Goal: Check status

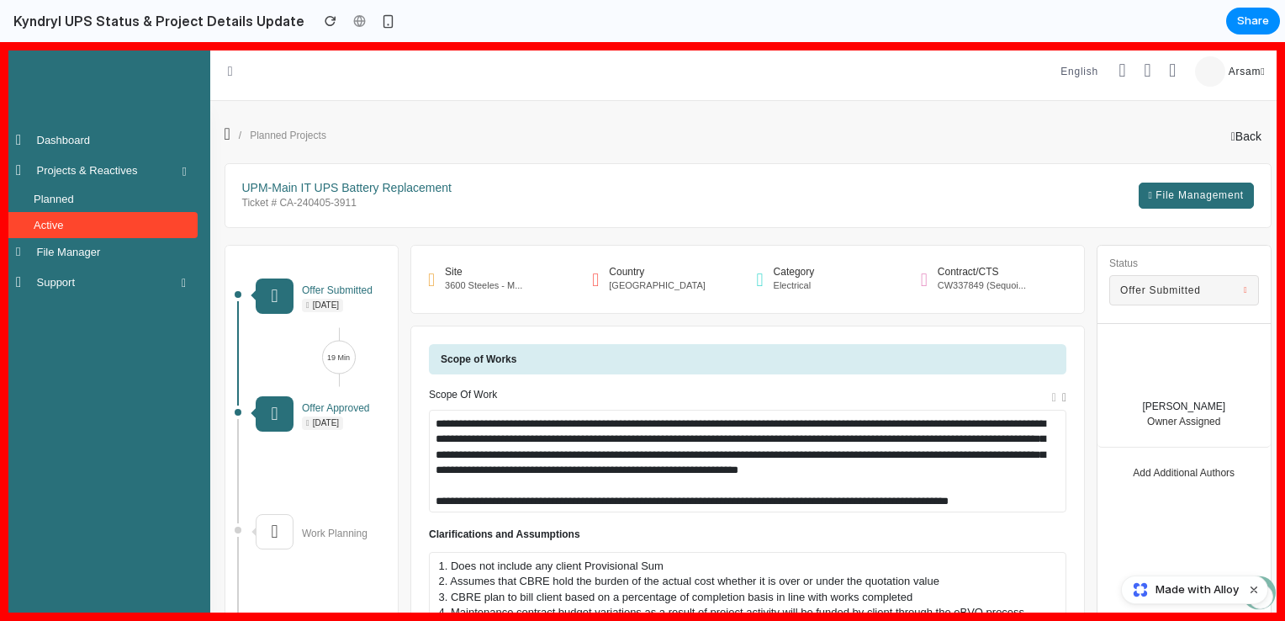
click at [1169, 294] on span "Offer Submitted" at bounding box center [1160, 290] width 81 height 15
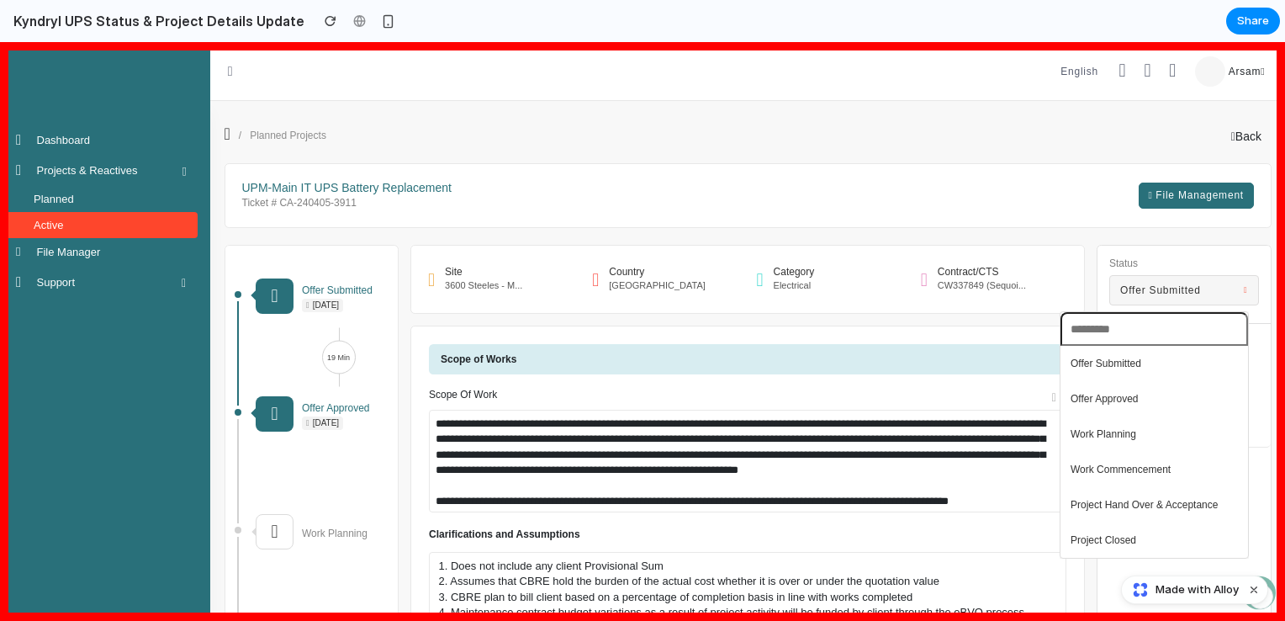
click at [1096, 391] on span "Offer Approved" at bounding box center [1104, 398] width 68 height 15
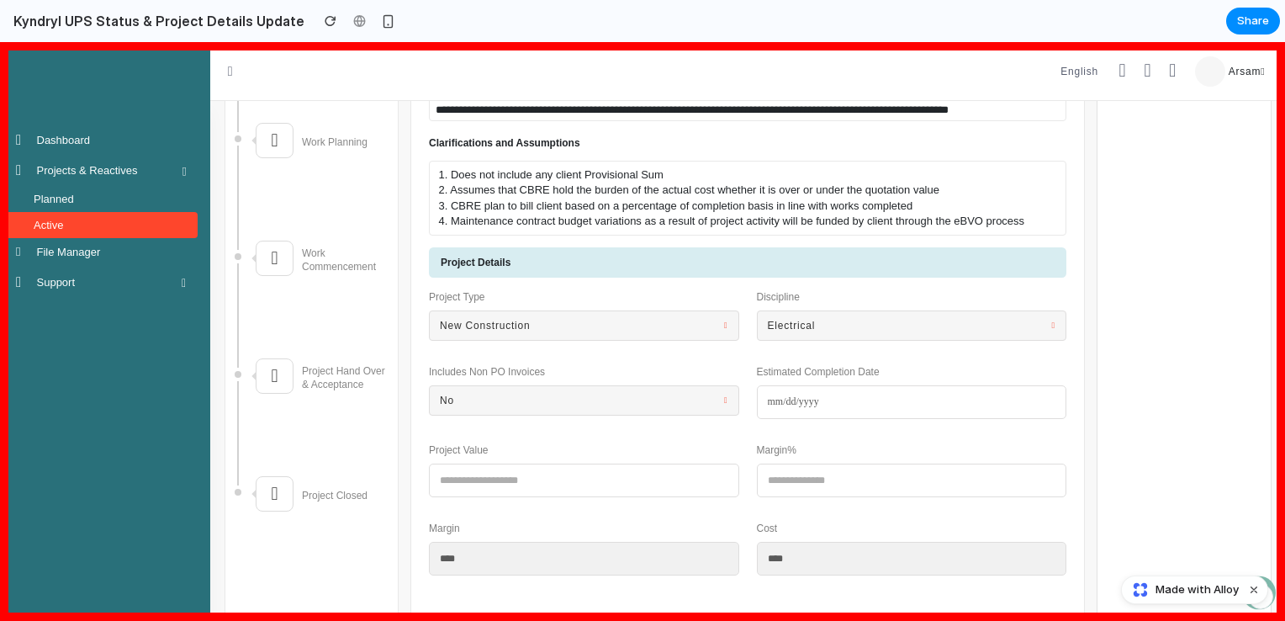
scroll to position [420, 0]
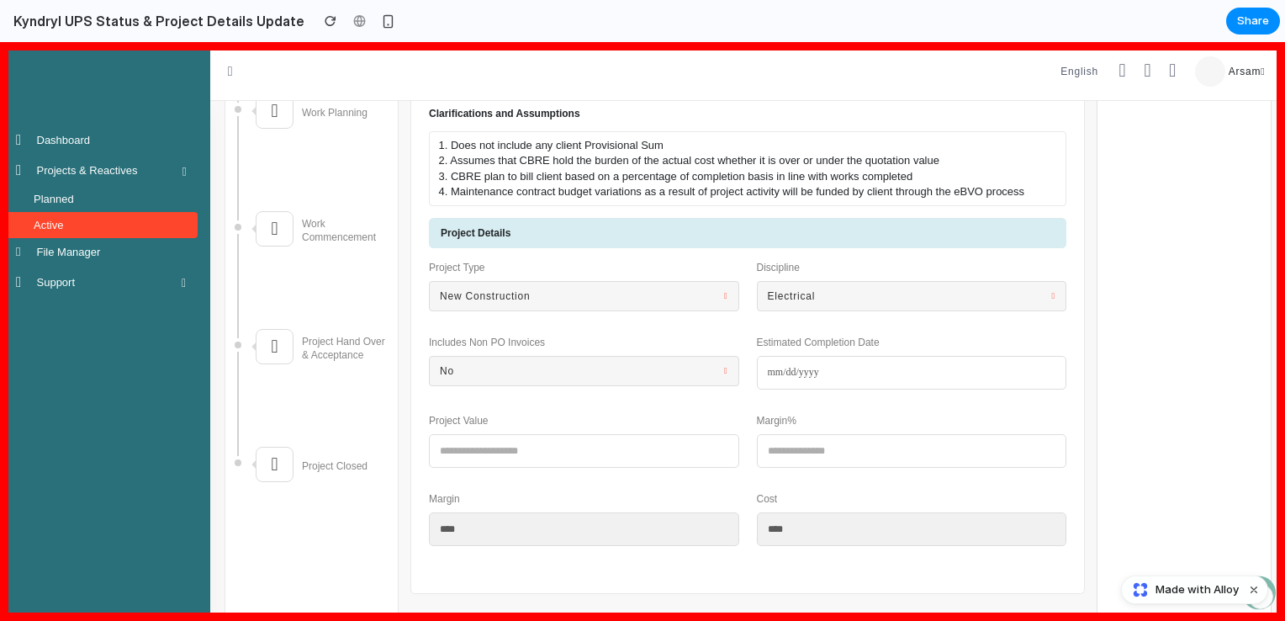
click at [663, 367] on button "No" at bounding box center [584, 371] width 310 height 30
click at [663, 367] on div "Yes No" at bounding box center [642, 331] width 1285 height 578
click at [769, 375] on input "date" at bounding box center [912, 373] width 310 height 34
click at [772, 372] on input "date" at bounding box center [912, 373] width 310 height 34
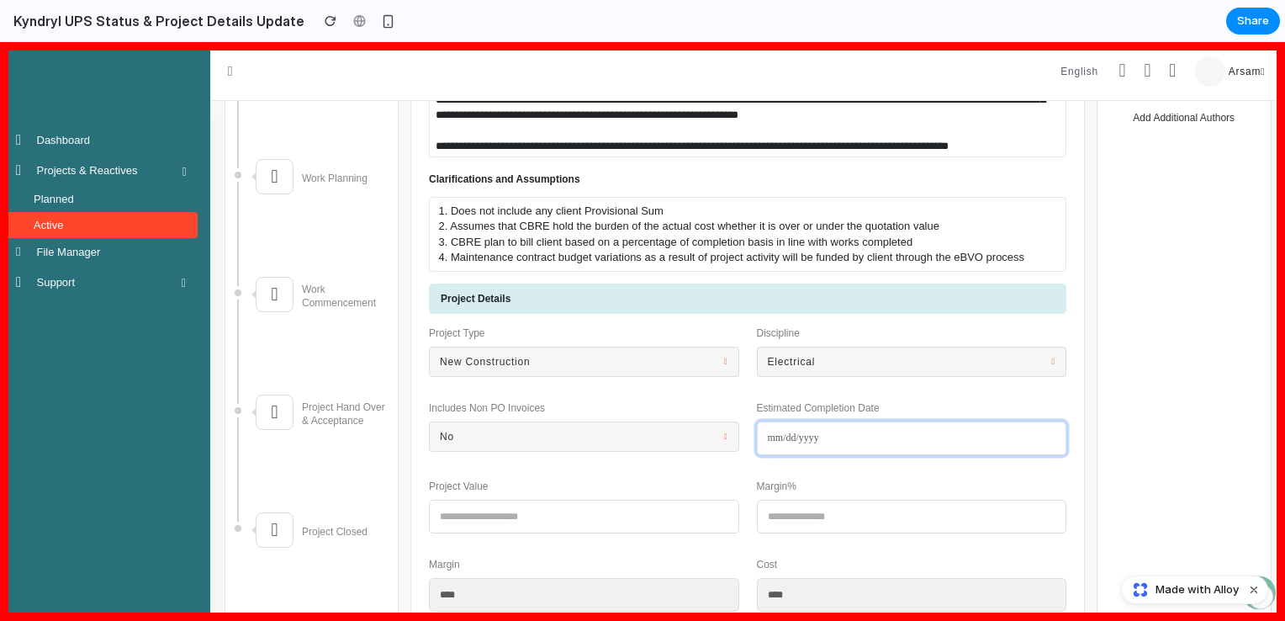
scroll to position [336, 0]
